Goal: Task Accomplishment & Management: Manage account settings

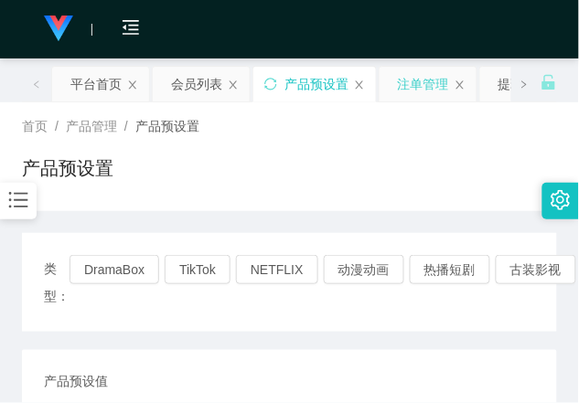
click at [436, 85] on div "注单管理" at bounding box center [423, 84] width 51 height 35
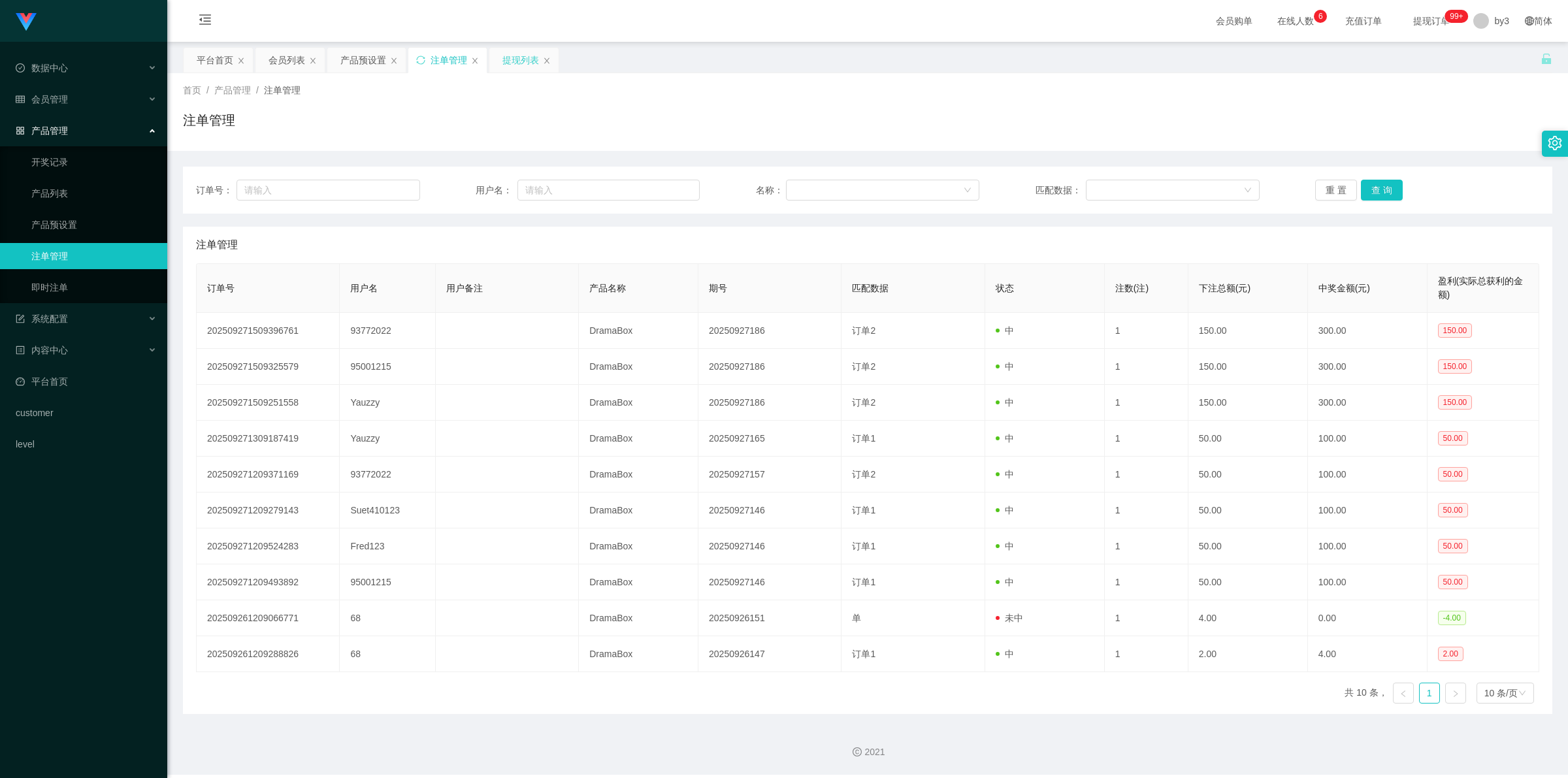
click at [526, 60] on div "提现列表" at bounding box center [521, 60] width 36 height 25
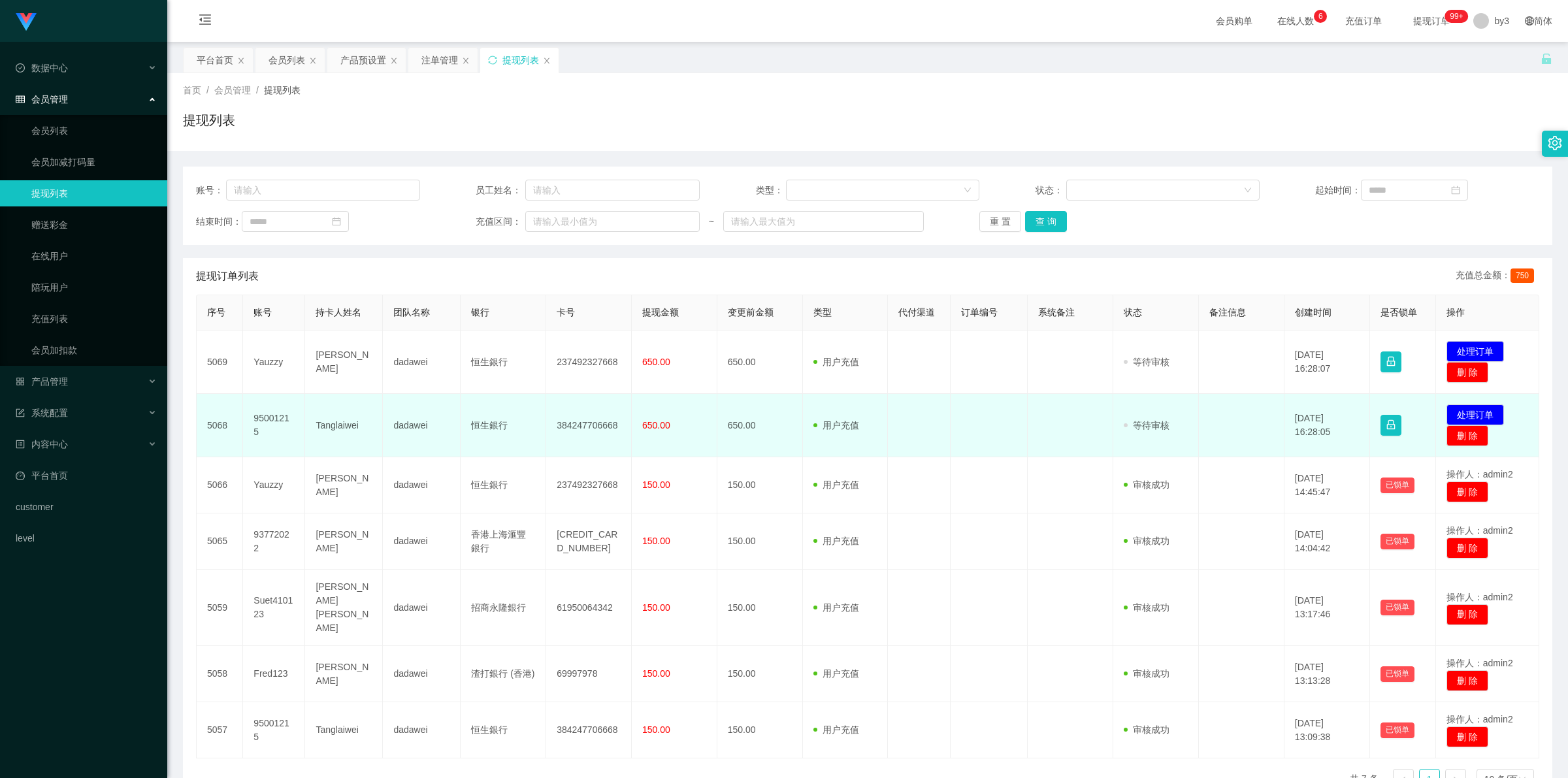
click at [296, 425] on td "95001215" at bounding box center [273, 425] width 62 height 64
click at [269, 425] on td "95001215" at bounding box center [273, 425] width 62 height 64
copy td "95001215"
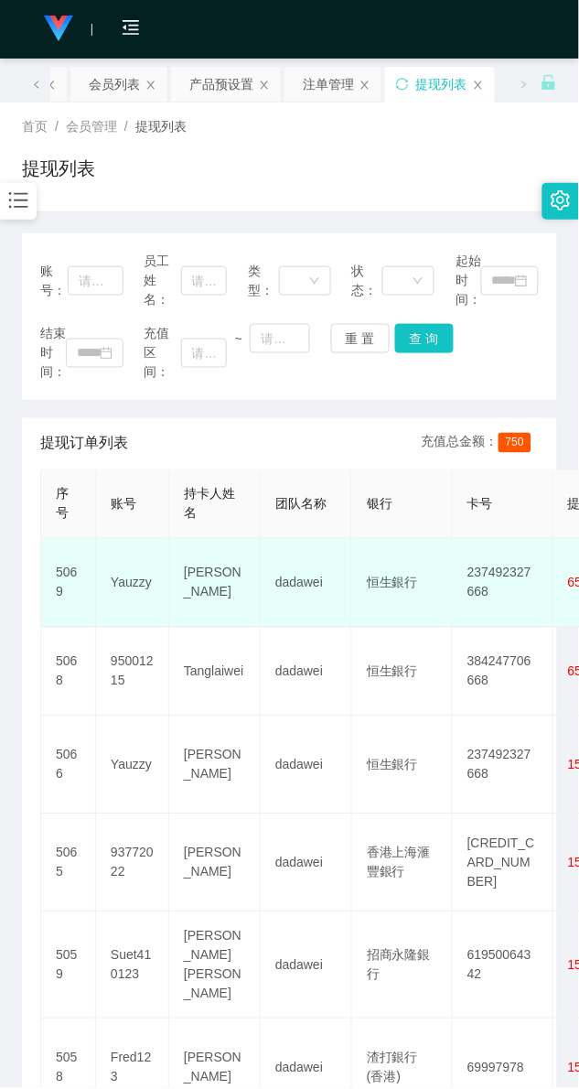
click at [113, 582] on td "Yauzzy" at bounding box center [132, 583] width 73 height 89
copy td "Yauzzy"
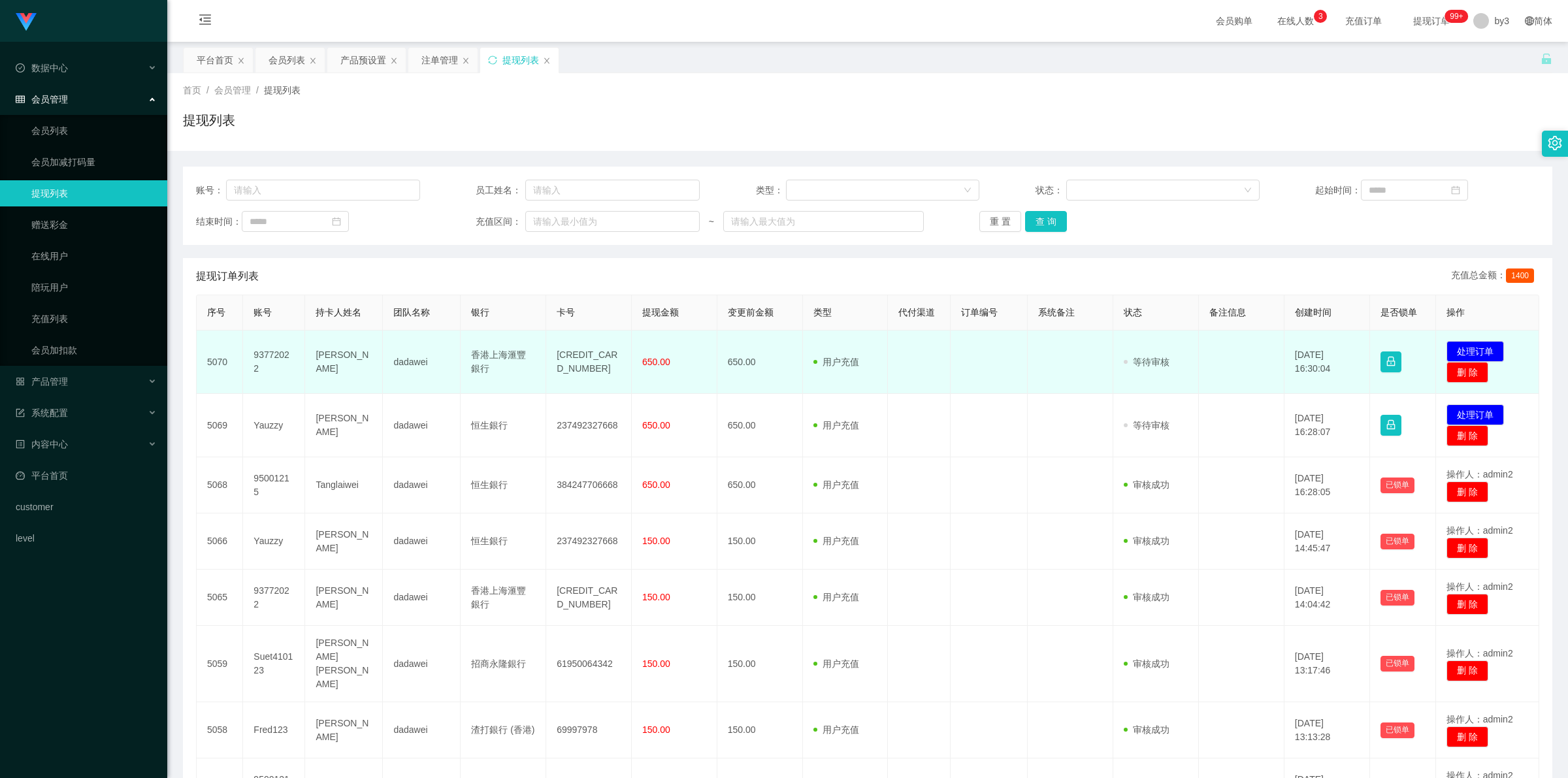
click at [266, 363] on td "93772022" at bounding box center [273, 362] width 62 height 64
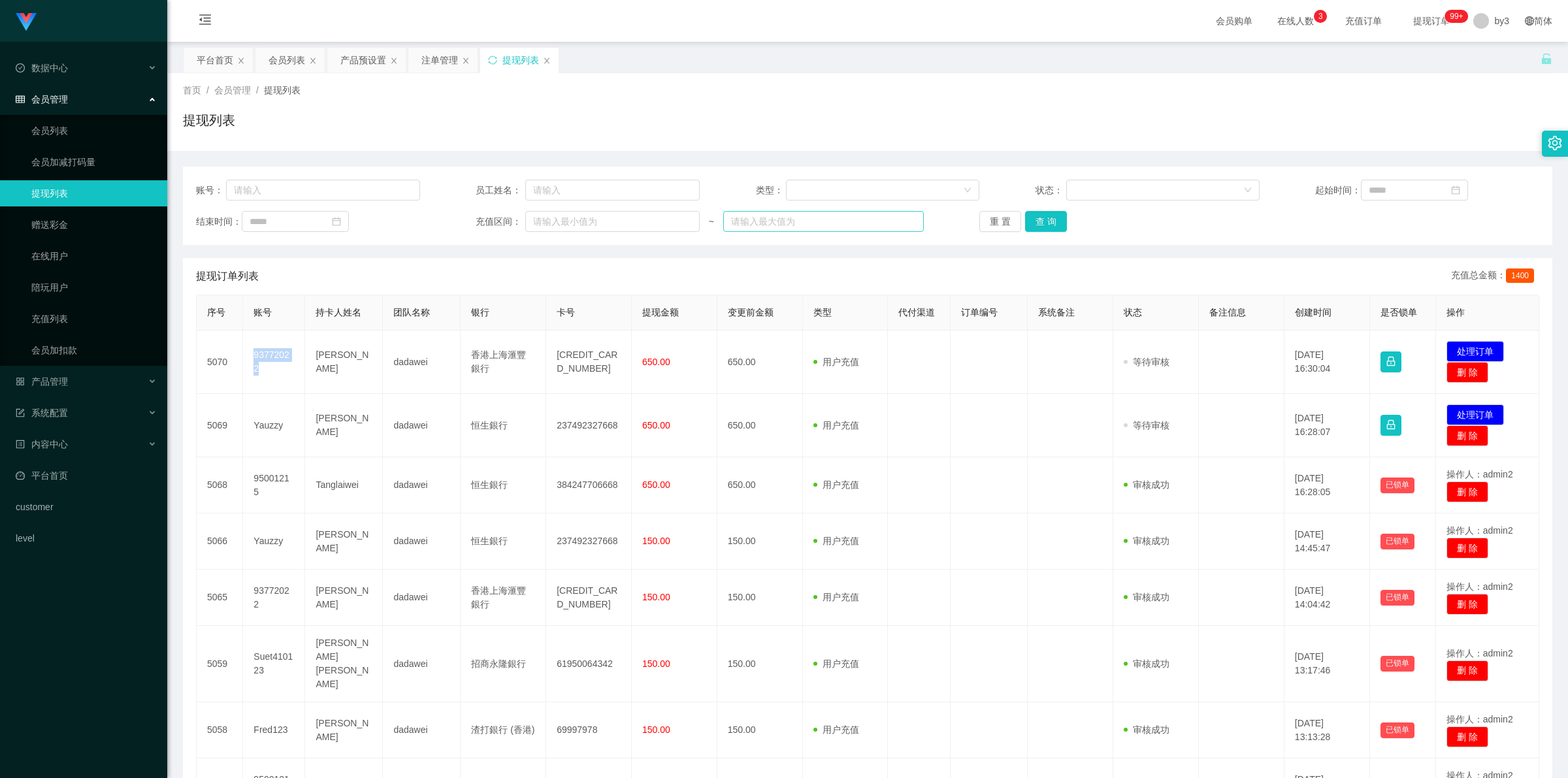
copy td "93772022"
